Goal: Task Accomplishment & Management: Use online tool/utility

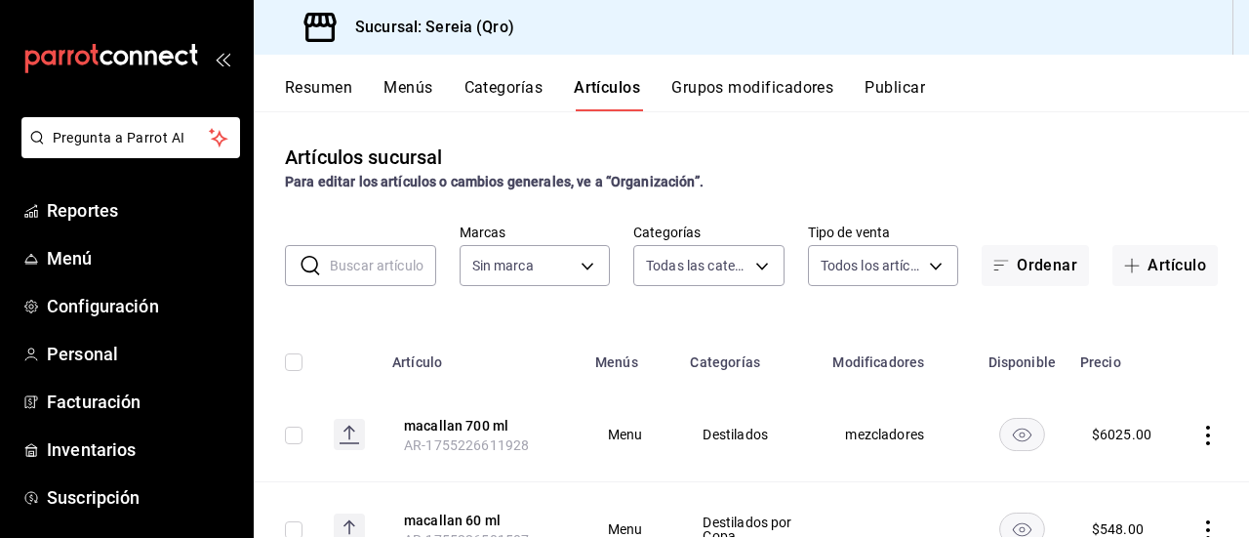
type input "a56e6f60-5064-486e-a0e6-83ef2b622883,0deac9b6-b90a-4abb-ae71-a7c4e5d61121,b774d…"
type input "e26cb55a-85e0-41b2-9155-b47575076aeb"
click at [76, 442] on span "Inventarios" at bounding box center [142, 449] width 190 height 26
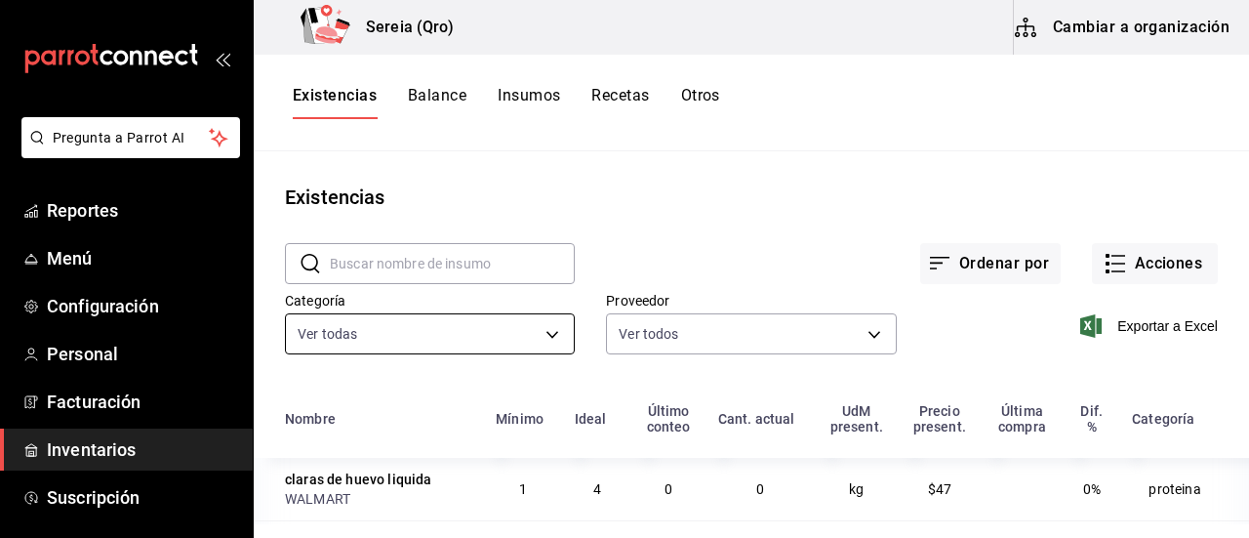
click at [547, 334] on body "Pregunta a Parrot AI Reportes Menú Configuración Personal Facturación Inventari…" at bounding box center [624, 262] width 1249 height 524
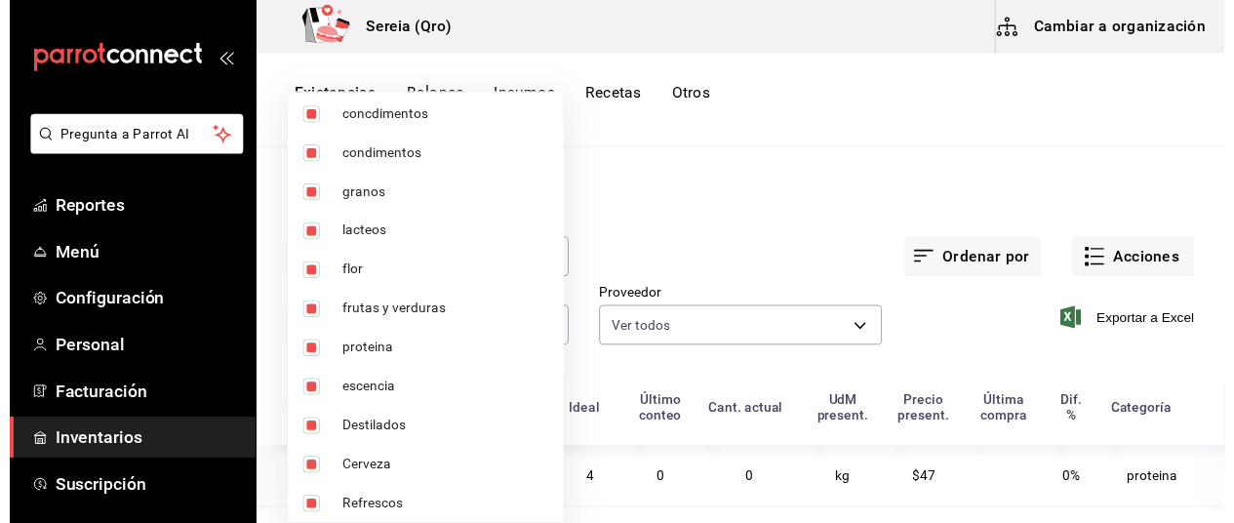
scroll to position [1241, 0]
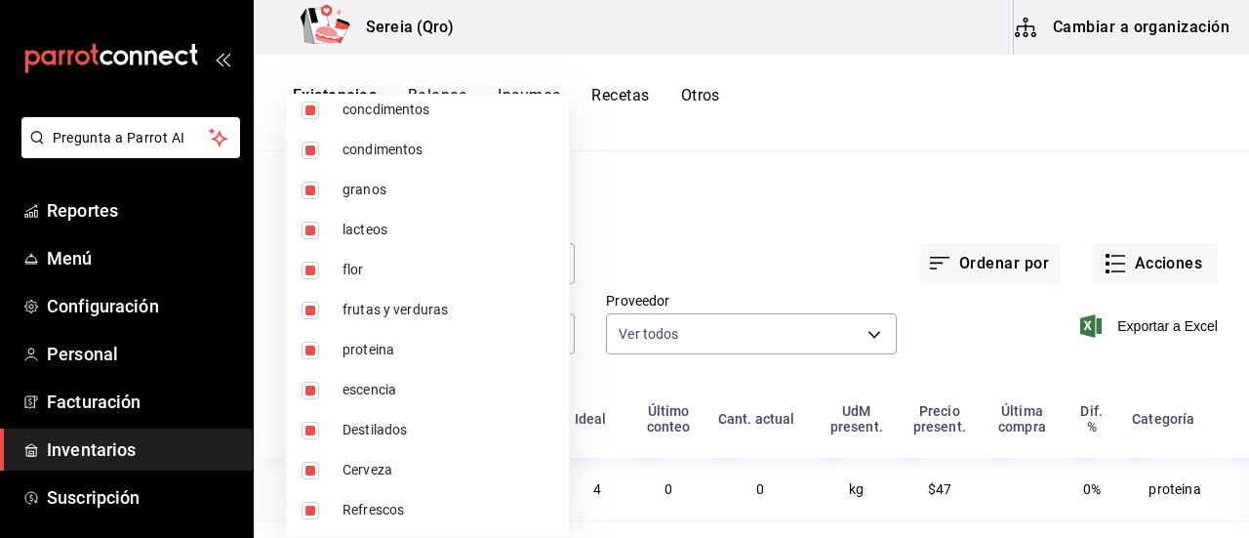
click at [379, 505] on span "Refrescos" at bounding box center [447, 510] width 211 height 20
type input "253a8556-768b-48f4-97ad-f56f9d2085cf,5b3614d9-99e8-457f-a441-92e5bbe07c76,2bd65…"
checkbox input "false"
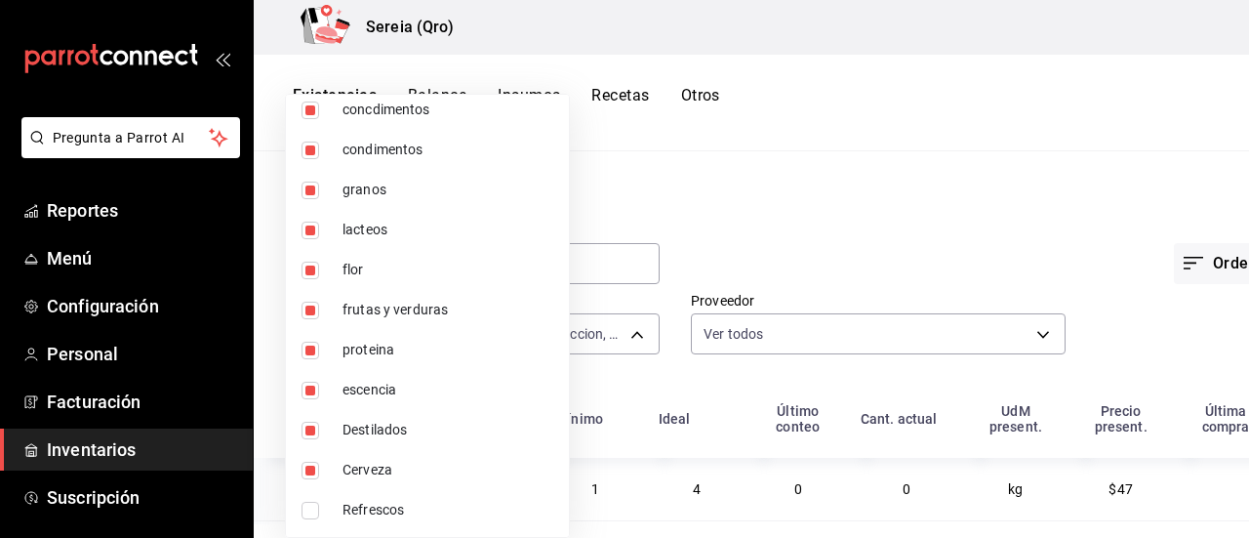
click at [660, 198] on div at bounding box center [624, 269] width 1249 height 538
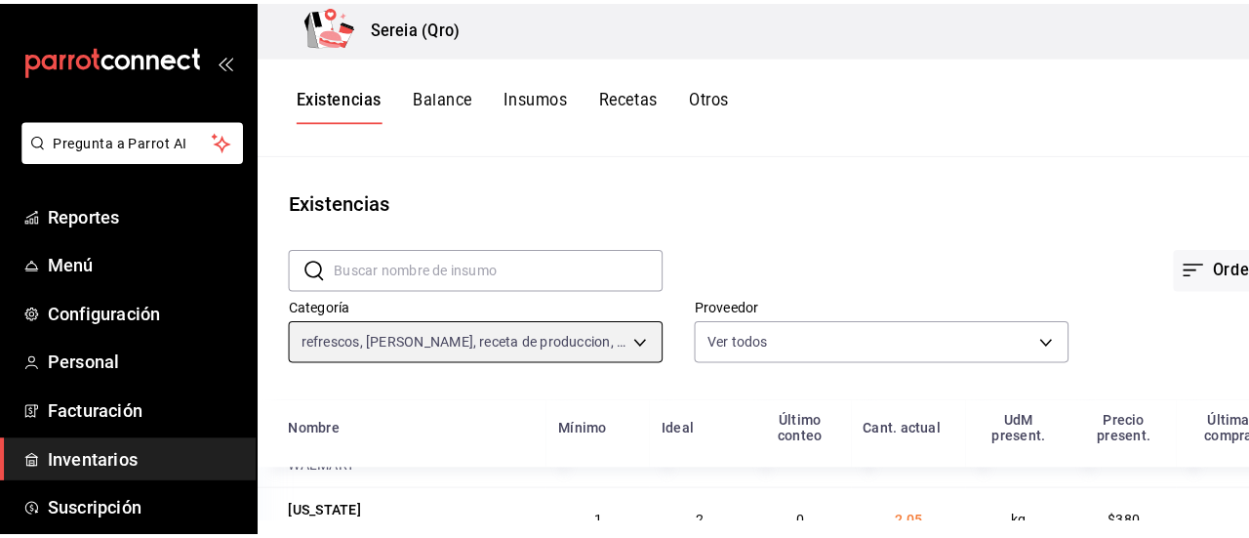
scroll to position [0, 0]
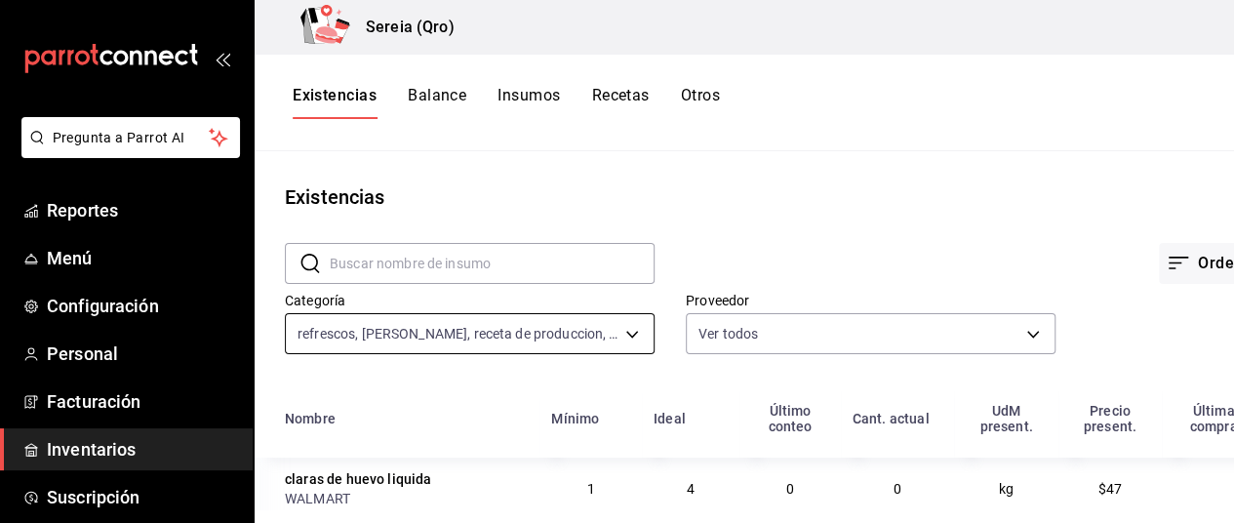
click at [624, 331] on body "Pregunta a Parrot AI Reportes Menú Configuración Personal Facturación Inventari…" at bounding box center [617, 254] width 1234 height 509
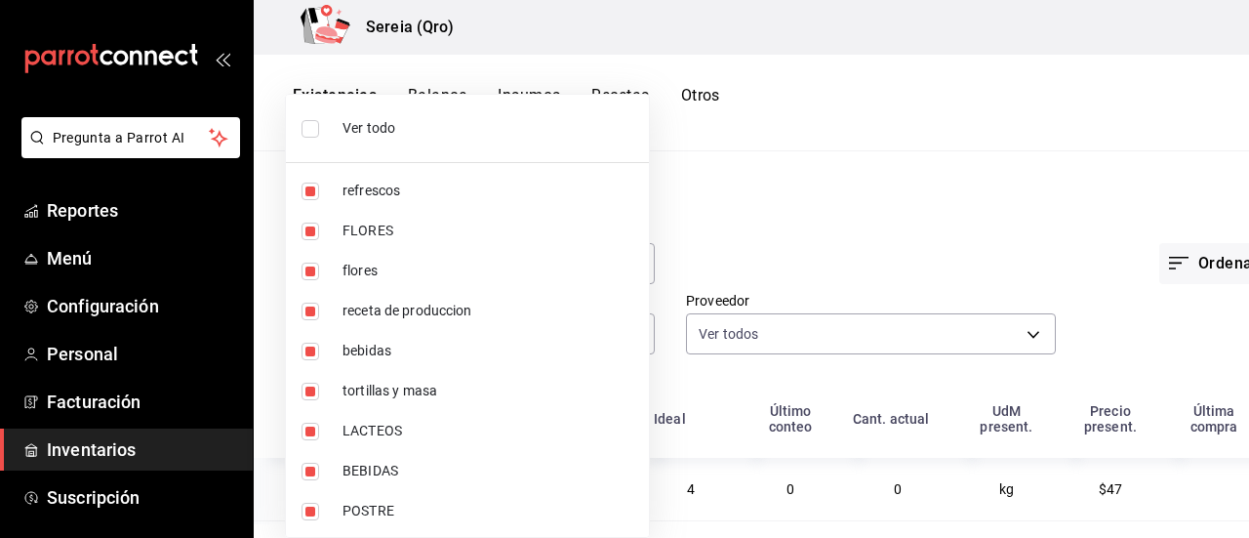
click at [308, 126] on input "checkbox" at bounding box center [311, 129] width 18 height 18
checkbox input "true"
type input "253a8556-768b-48f4-97ad-f56f9d2085cf,5b3614d9-99e8-457f-a441-92e5bbe07c76,2bd65…"
checkbox input "true"
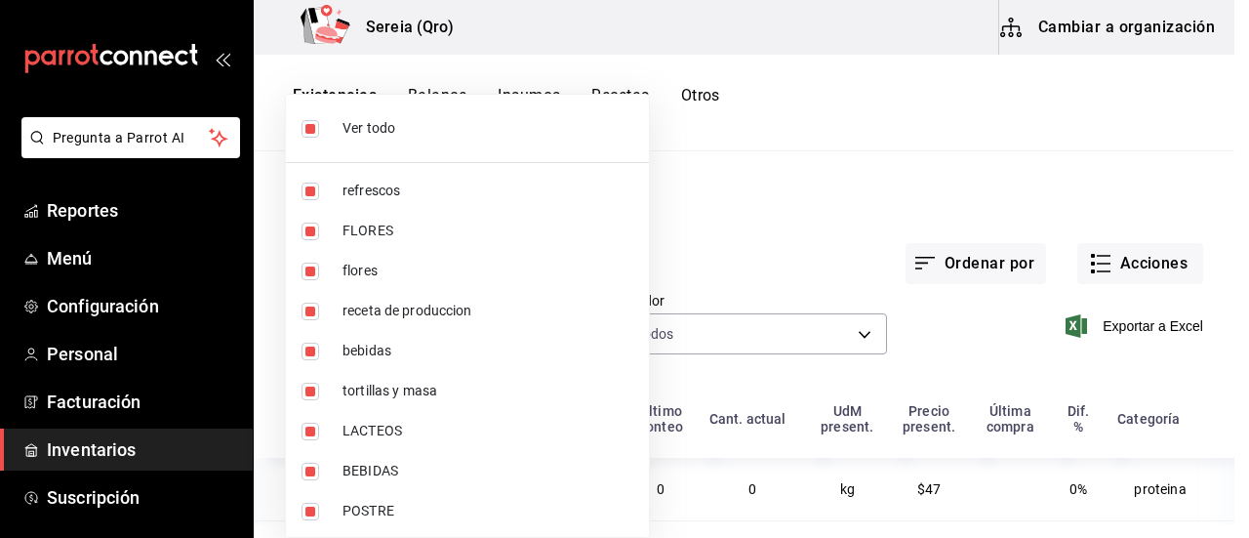
click at [308, 126] on input "checkbox" at bounding box center [311, 129] width 18 height 18
checkbox input "false"
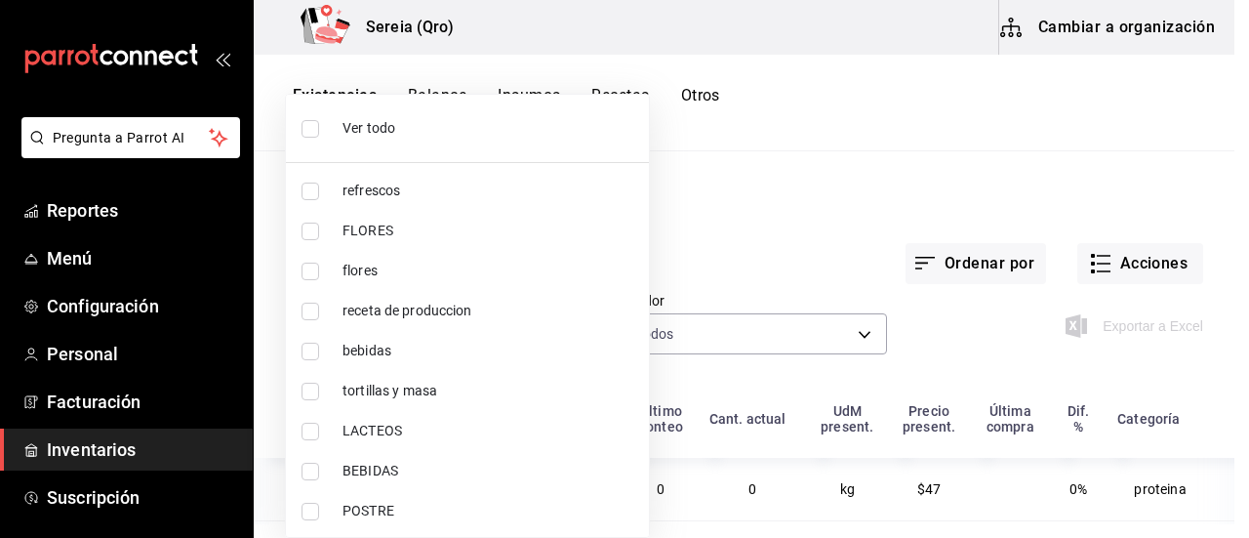
checkbox input "false"
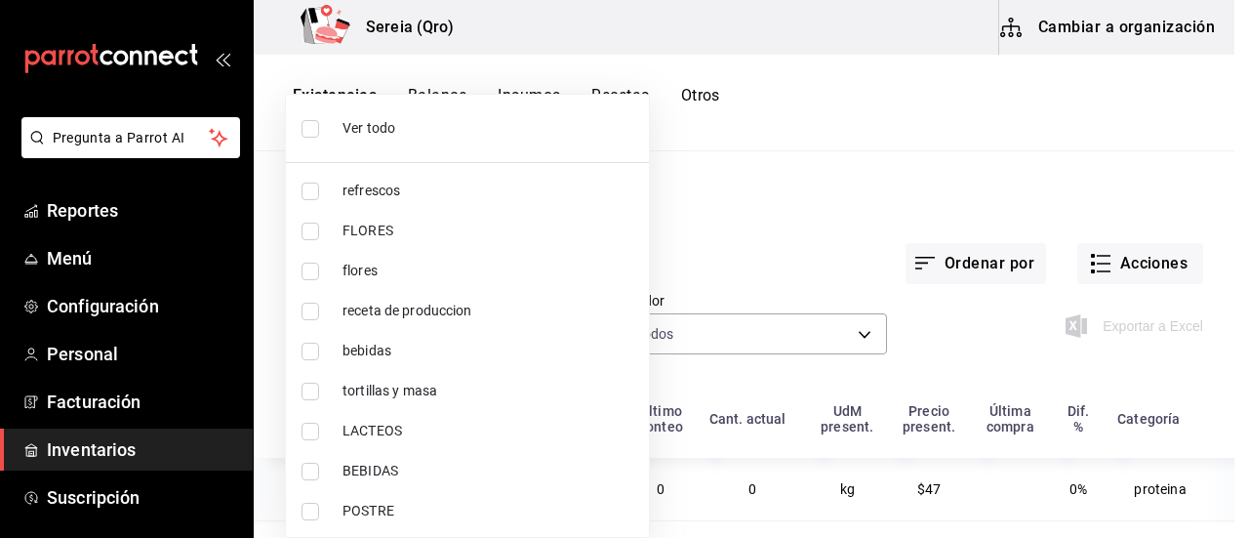
checkbox input "false"
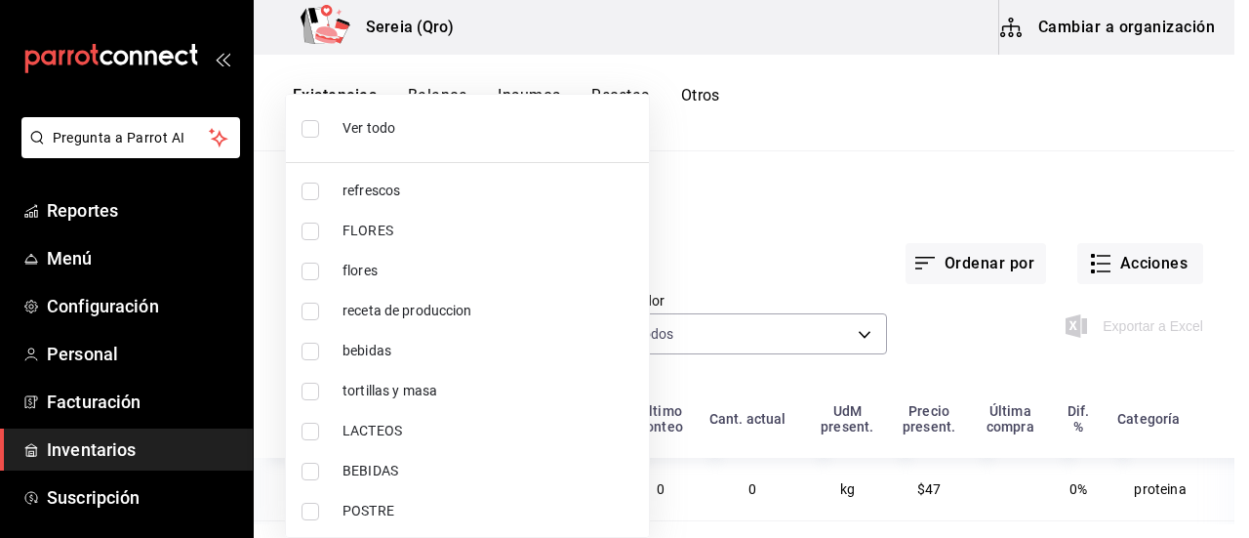
checkbox input "false"
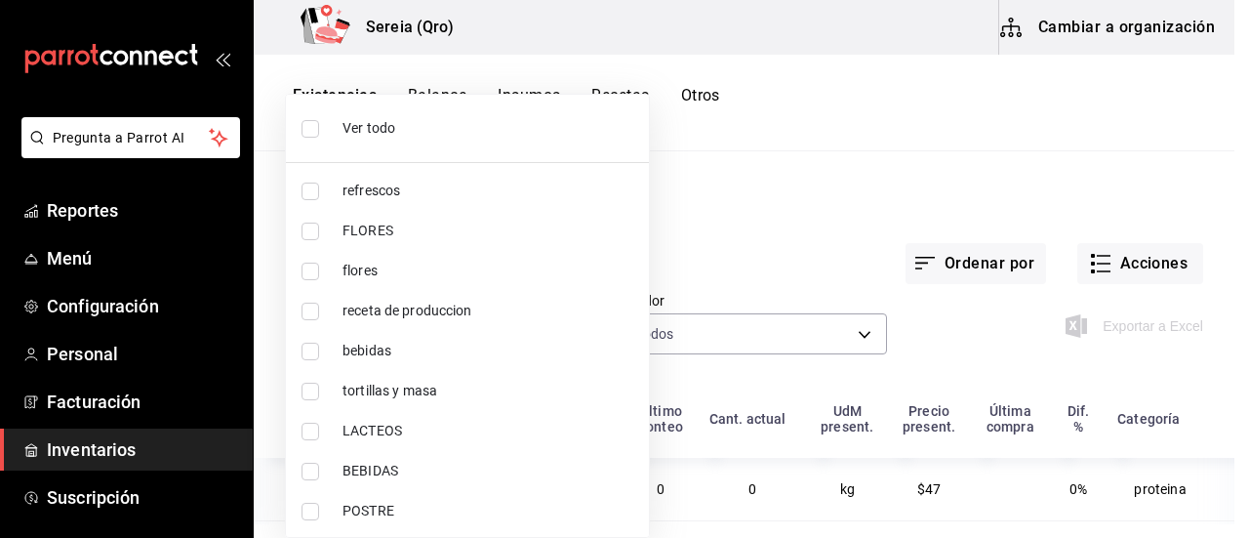
checkbox input "false"
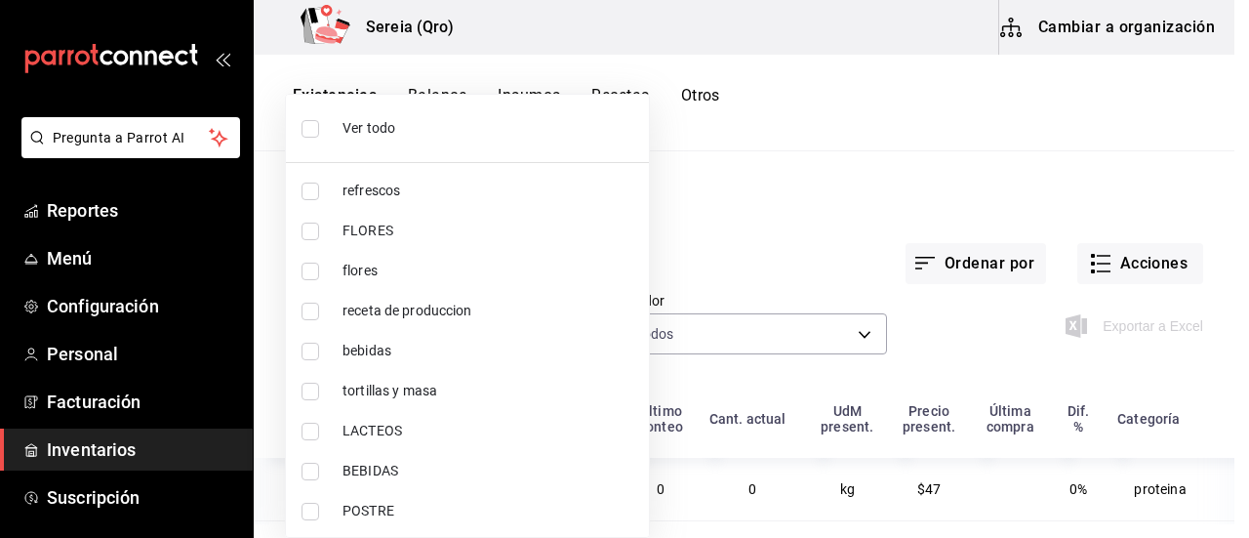
checkbox input "false"
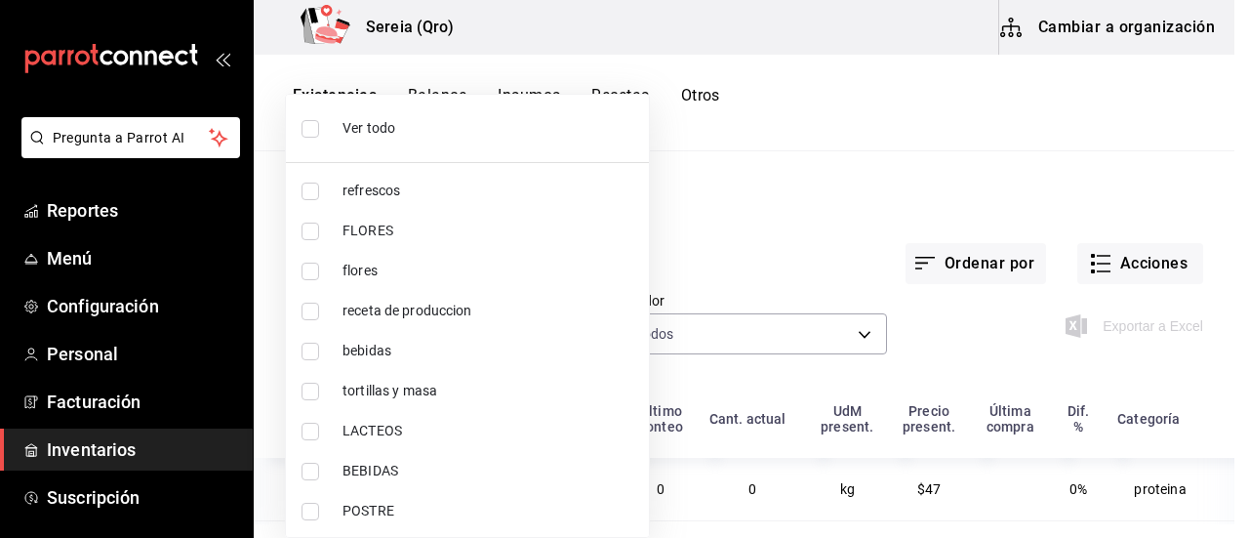
checkbox input "false"
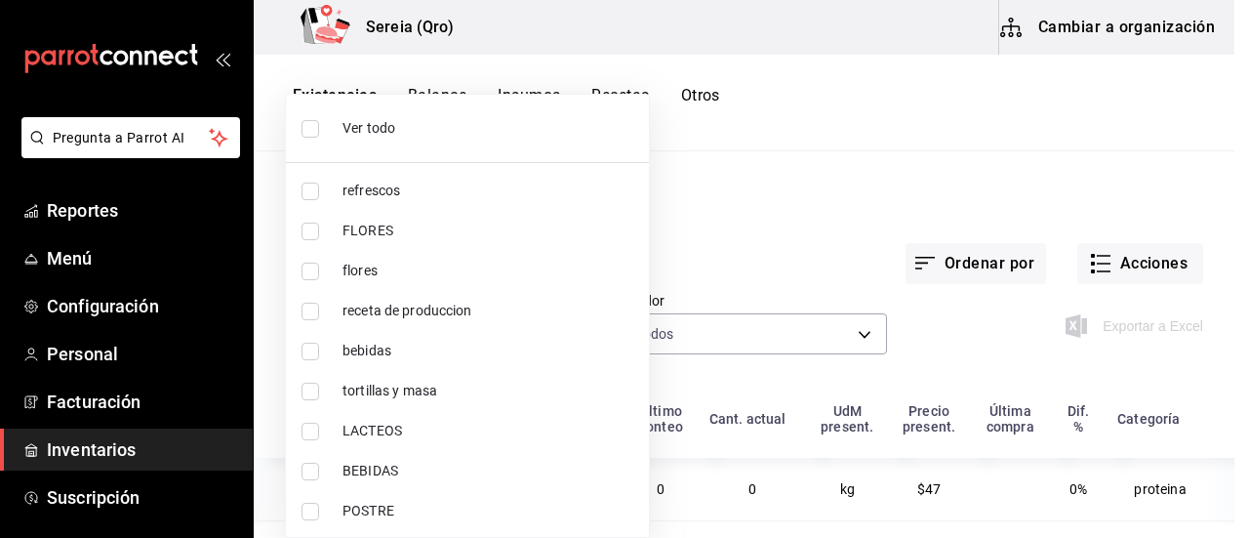
checkbox input "false"
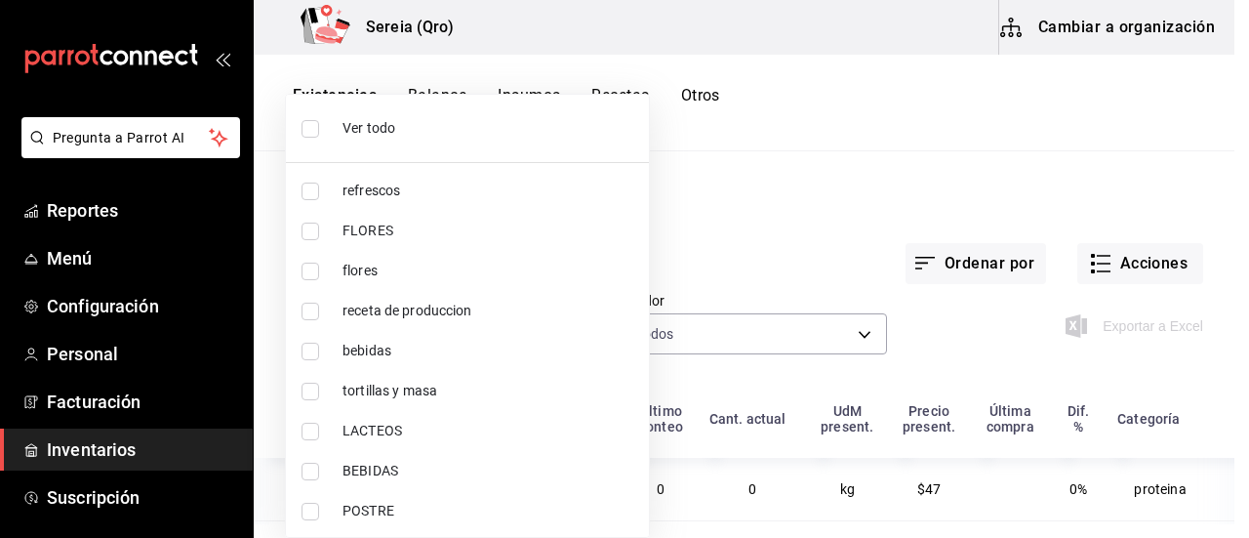
checkbox input "false"
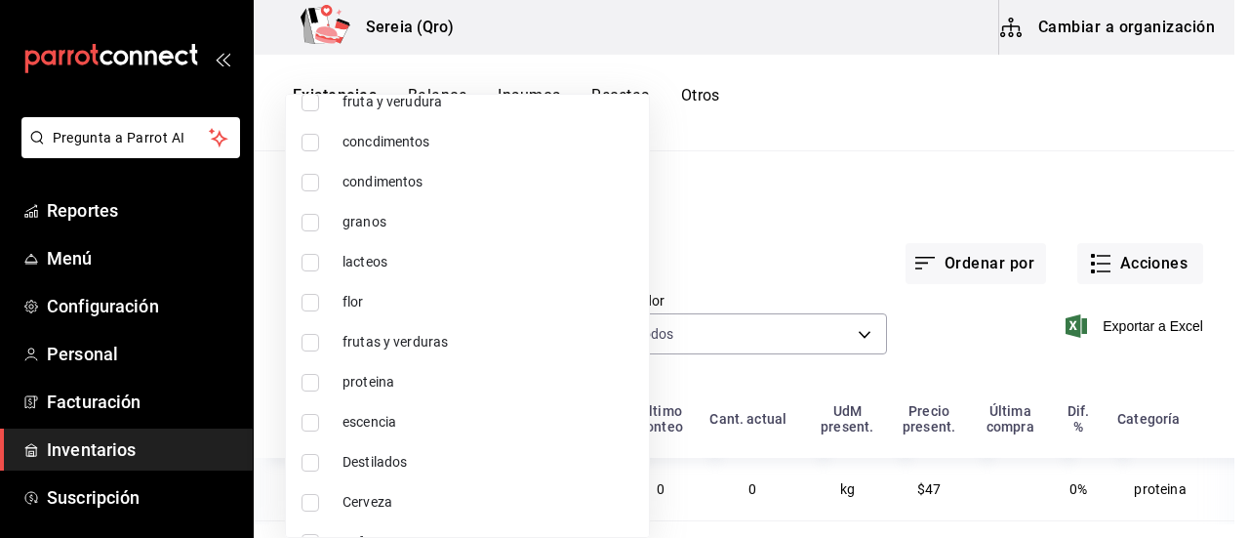
scroll to position [1241, 0]
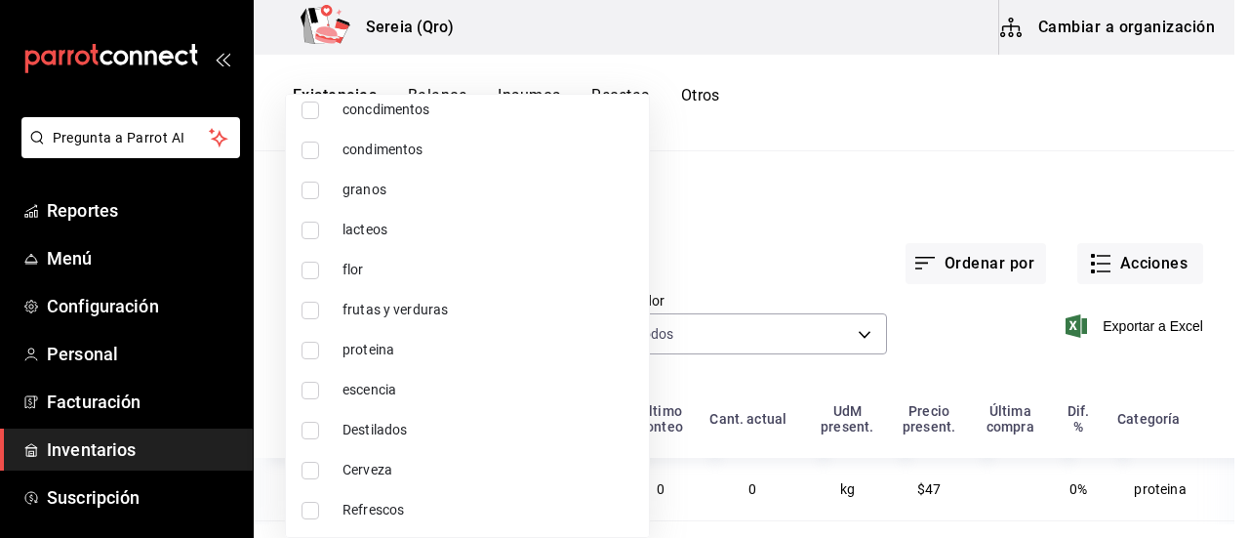
click at [305, 506] on input "checkbox" at bounding box center [311, 511] width 18 height 18
checkbox input "true"
type input "99643902-2ba2-48a3-ba12-c243c2c504ef"
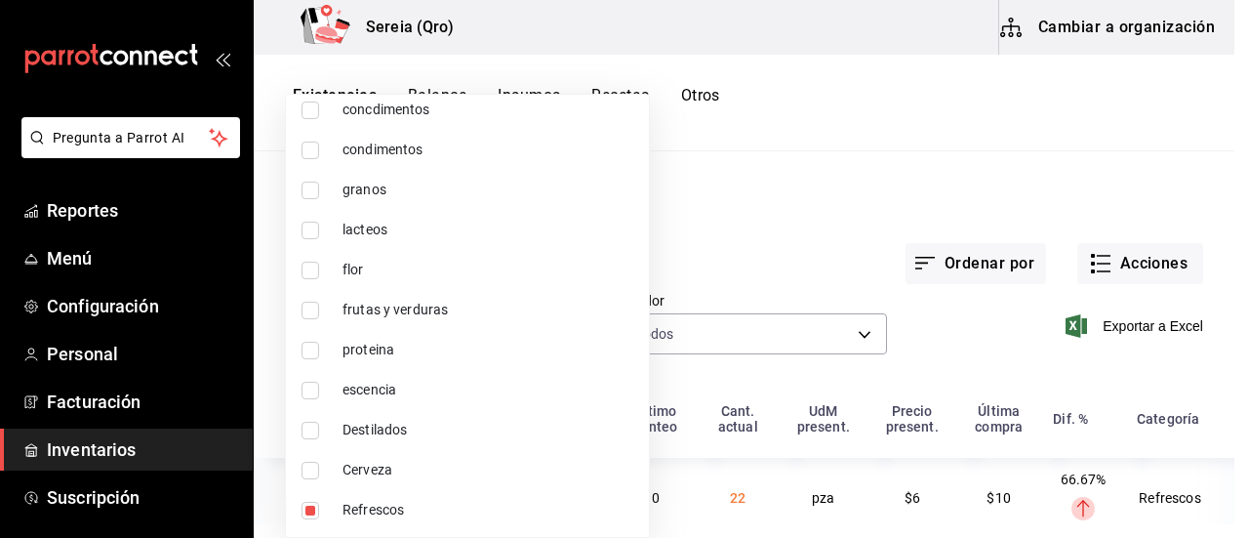
click at [742, 229] on div at bounding box center [624, 269] width 1249 height 538
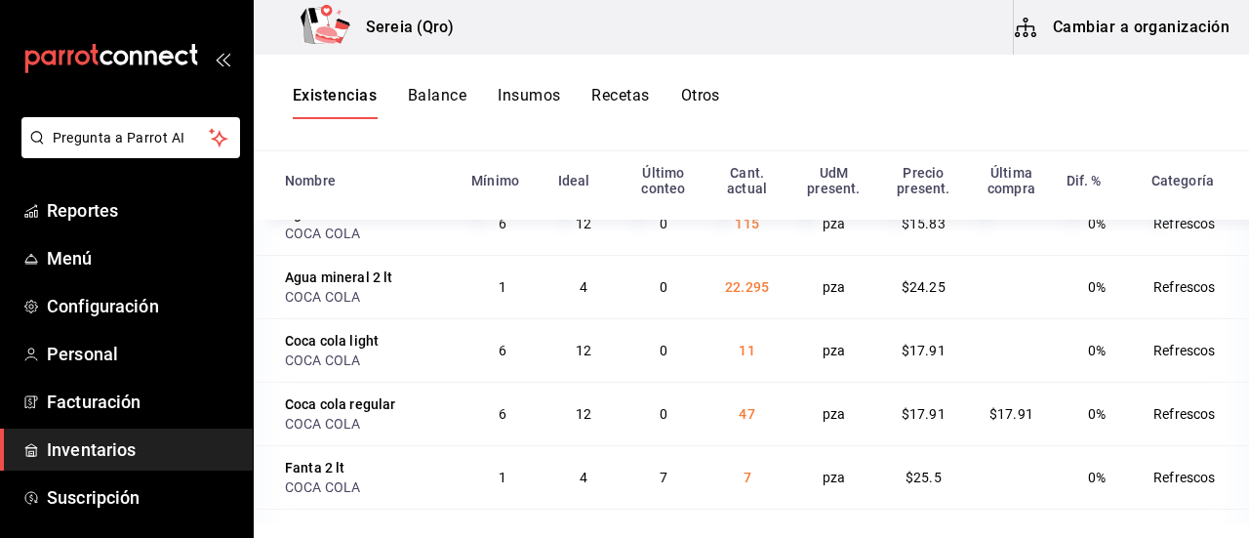
scroll to position [476, 0]
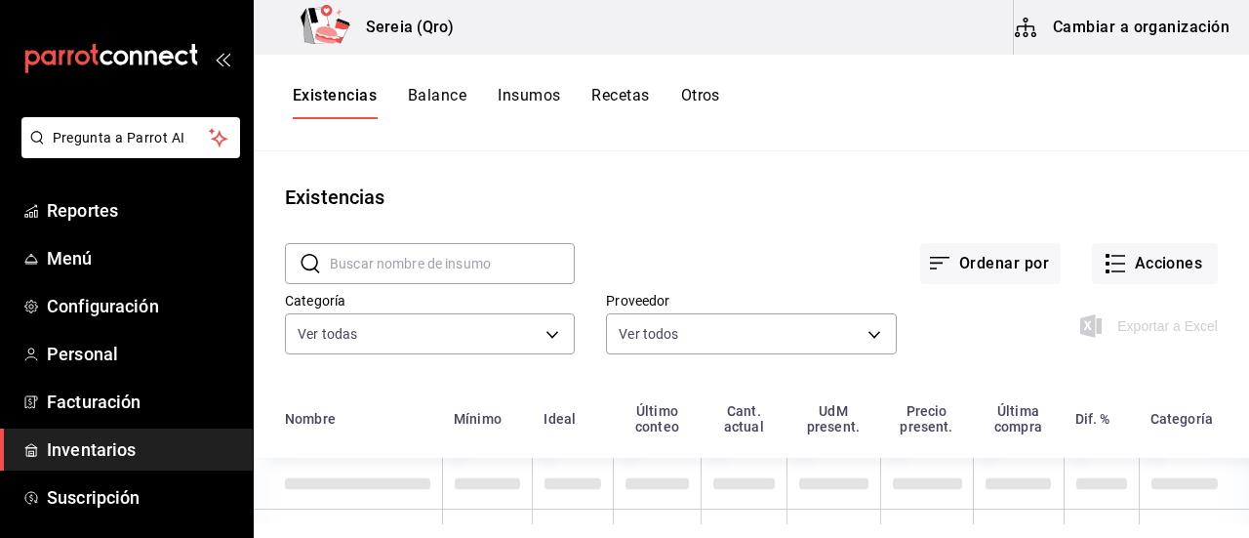
scroll to position [37, 0]
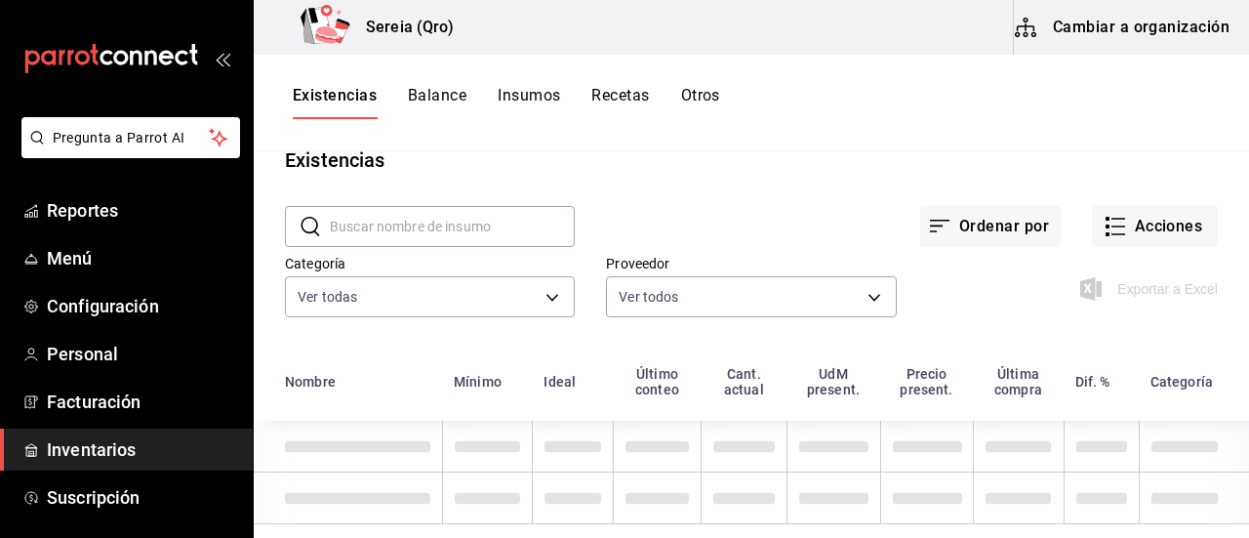
click at [440, 207] on input "text" at bounding box center [452, 226] width 245 height 39
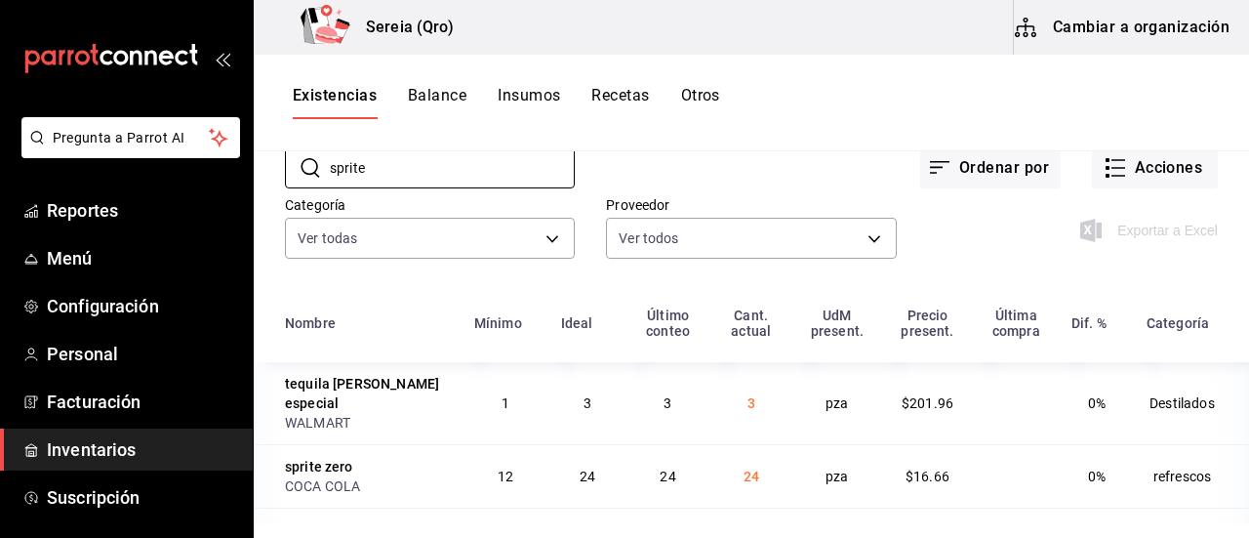
scroll to position [67, 0]
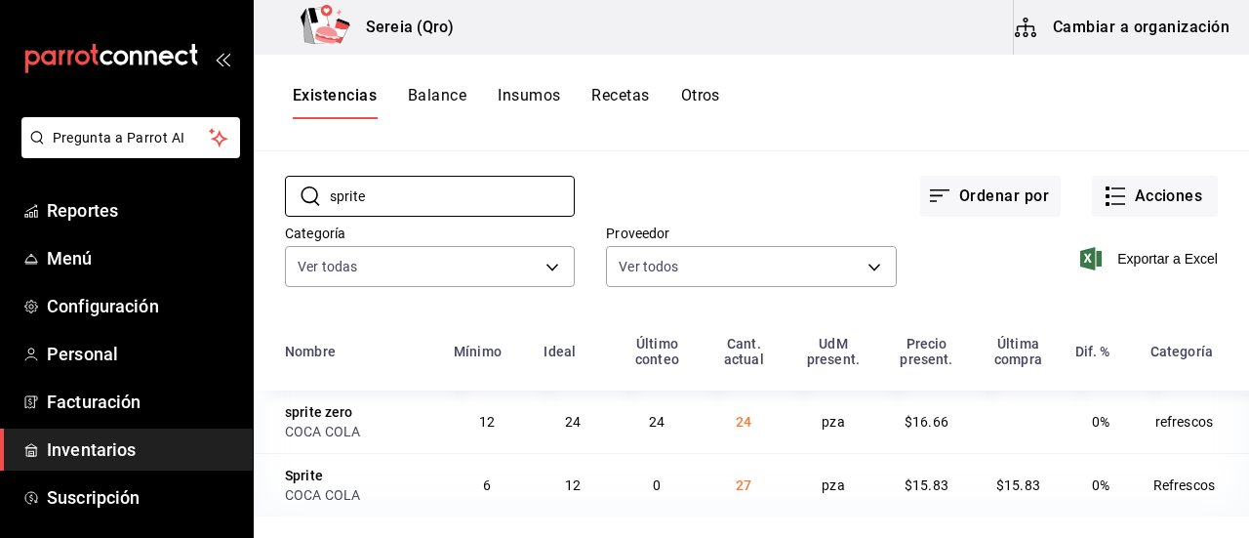
type input "sprite"
